Goal: Information Seeking & Learning: Check status

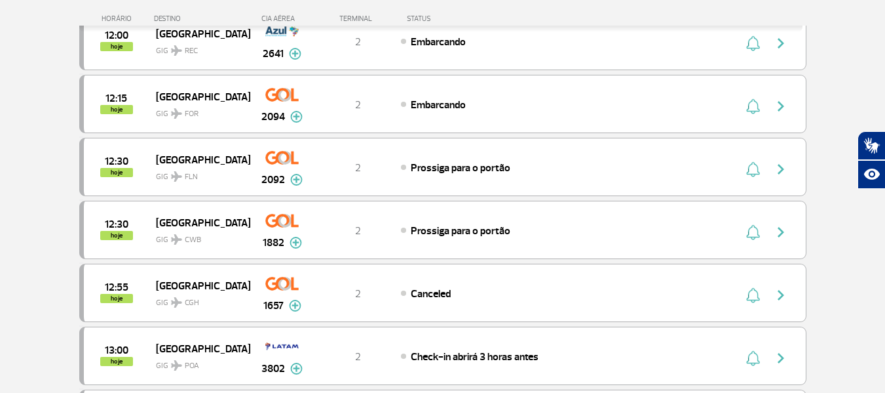
click at [0, 238] on section "Página Inicial > Voos > Painel de Voos Painel de Voos Partidas Chegadas 11:30 1…" at bounding box center [442, 178] width 885 height 1538
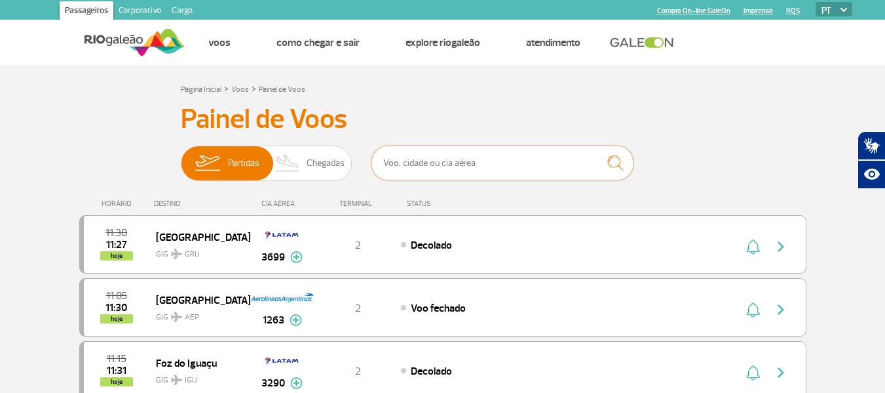
click at [505, 153] on input "text" at bounding box center [503, 162] width 262 height 35
type input "074"
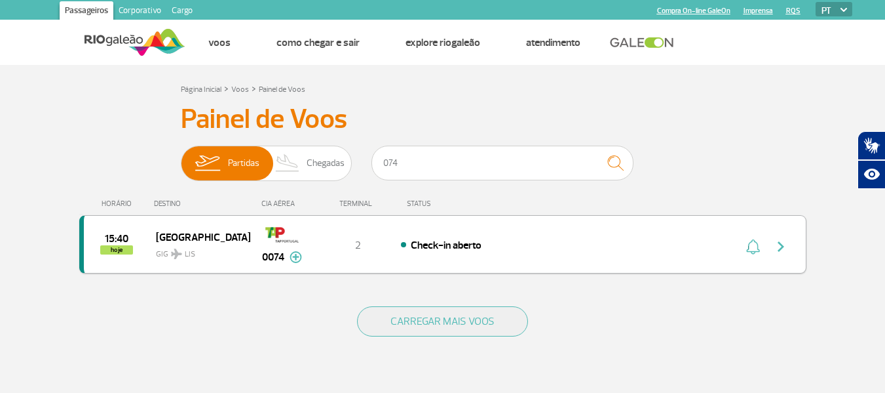
click at [404, 255] on div "15:40 hoje Lisboa GIG LIS 0074 2 Check-in aberto Parcerias: Etihad Airways 2720…" at bounding box center [442, 244] width 727 height 58
click at [186, 231] on span "[GEOGRAPHIC_DATA]" at bounding box center [198, 236] width 84 height 17
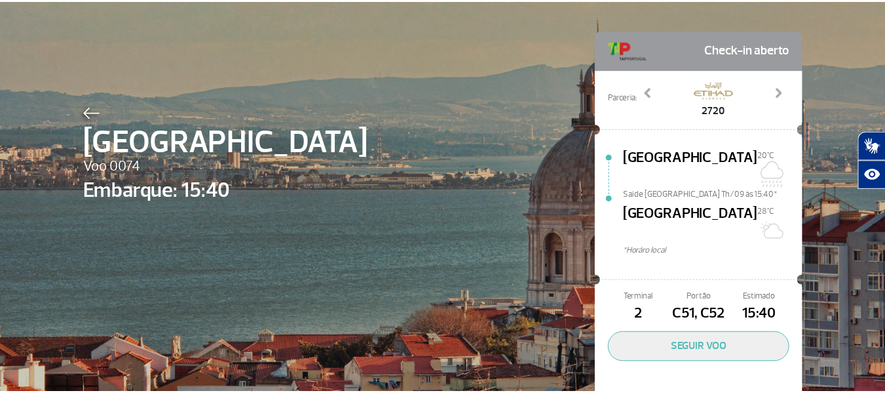
scroll to position [66, 0]
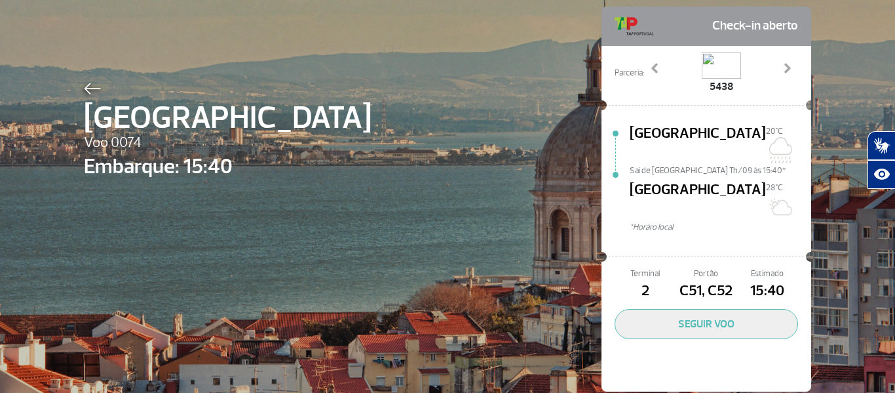
click at [83, 75] on div "Lisboa Voo 0074 Embarque: 15:40 Check-in aberto Parceria: 2720 4813 5438 7114 9…" at bounding box center [447, 179] width 747 height 490
click at [84, 81] on div at bounding box center [228, 87] width 288 height 16
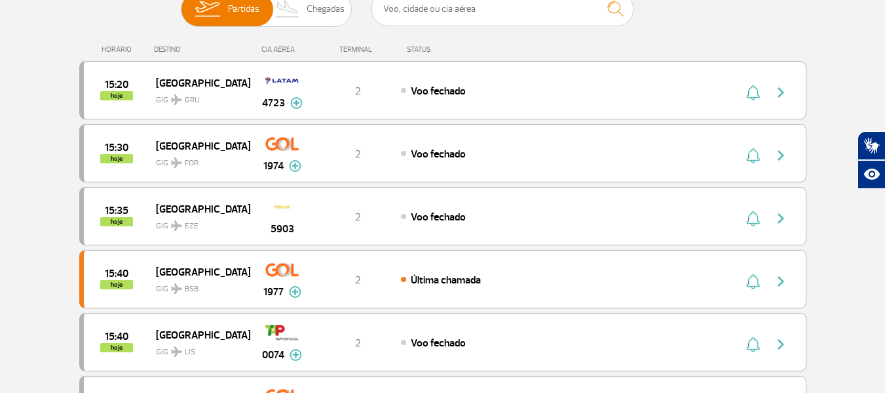
scroll to position [131, 0]
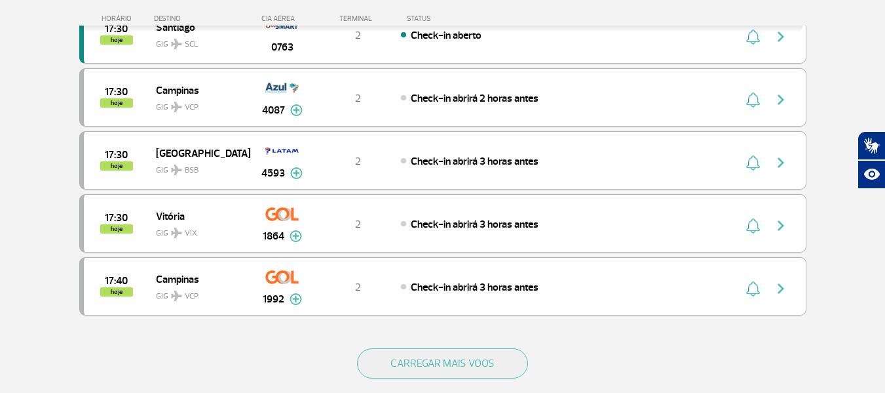
scroll to position [1180, 0]
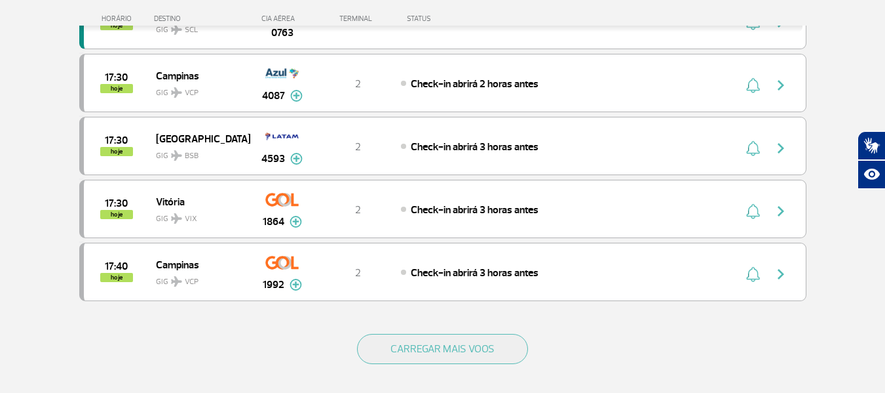
click at [395, 332] on div "CARREGAR MAIS VOOS" at bounding box center [442, 370] width 727 height 106
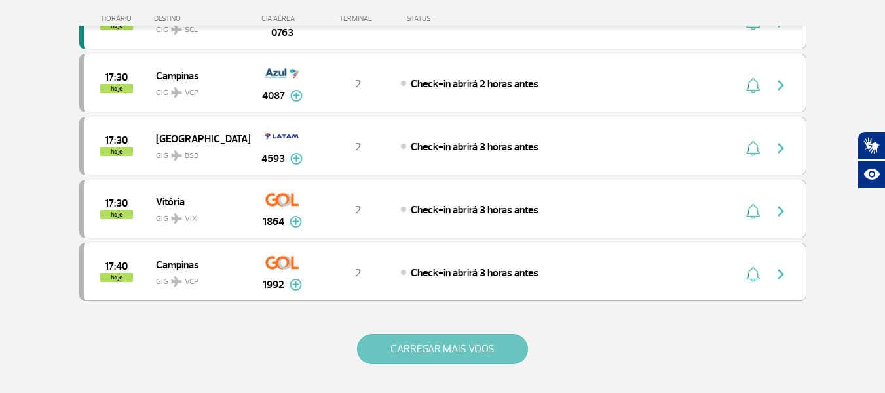
click at [398, 341] on button "CARREGAR MAIS VOOS" at bounding box center [442, 349] width 171 height 30
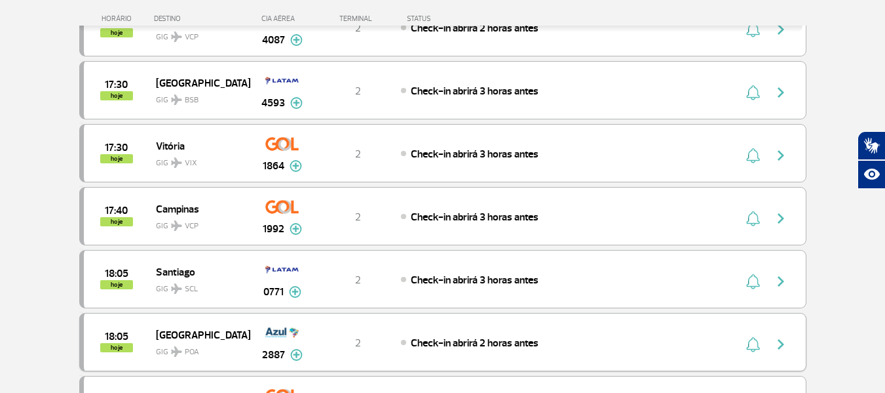
scroll to position [1376, 0]
